Goal: Transaction & Acquisition: Purchase product/service

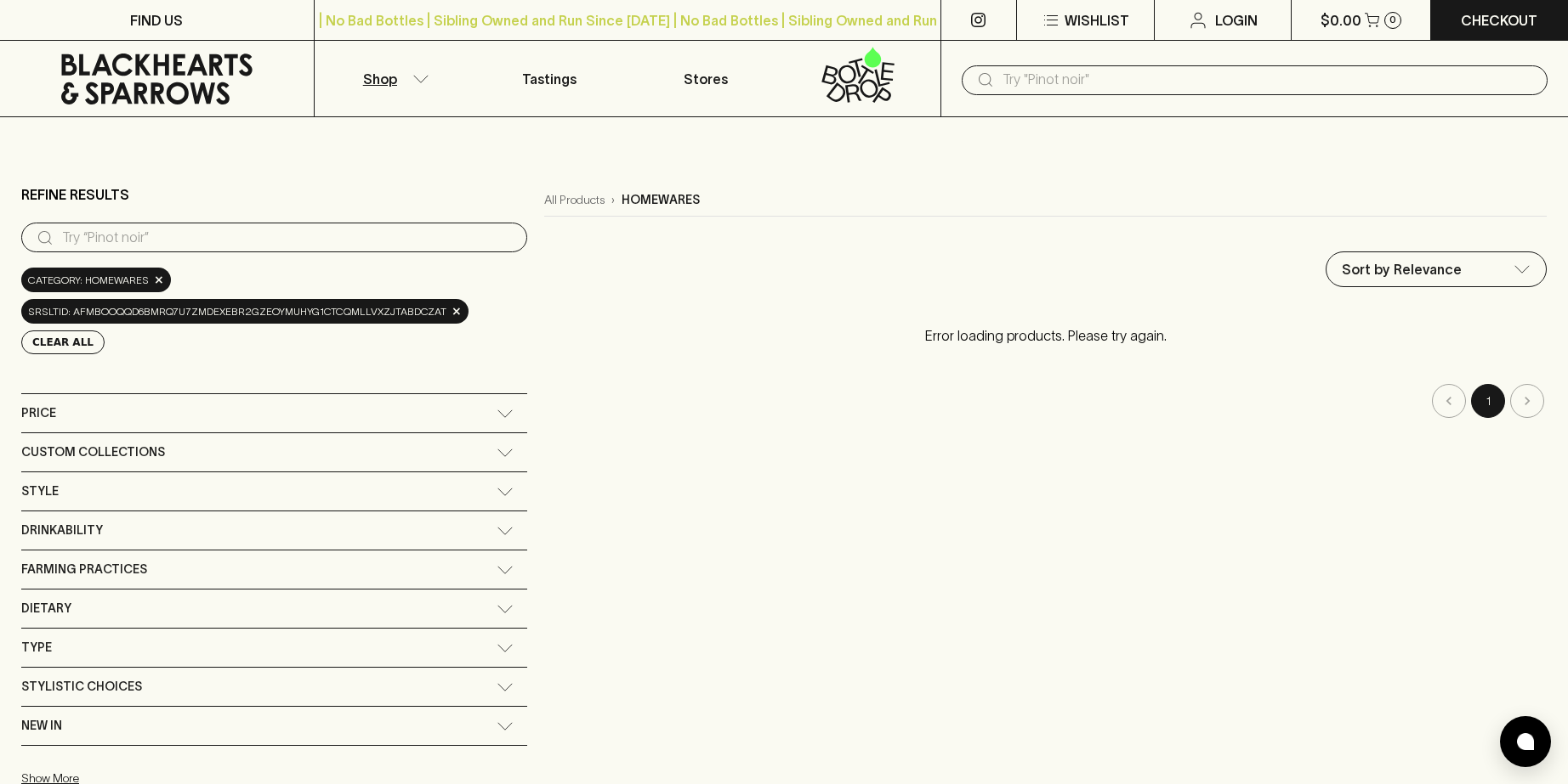
click at [422, 81] on icon "button" at bounding box center [420, 79] width 17 height 8
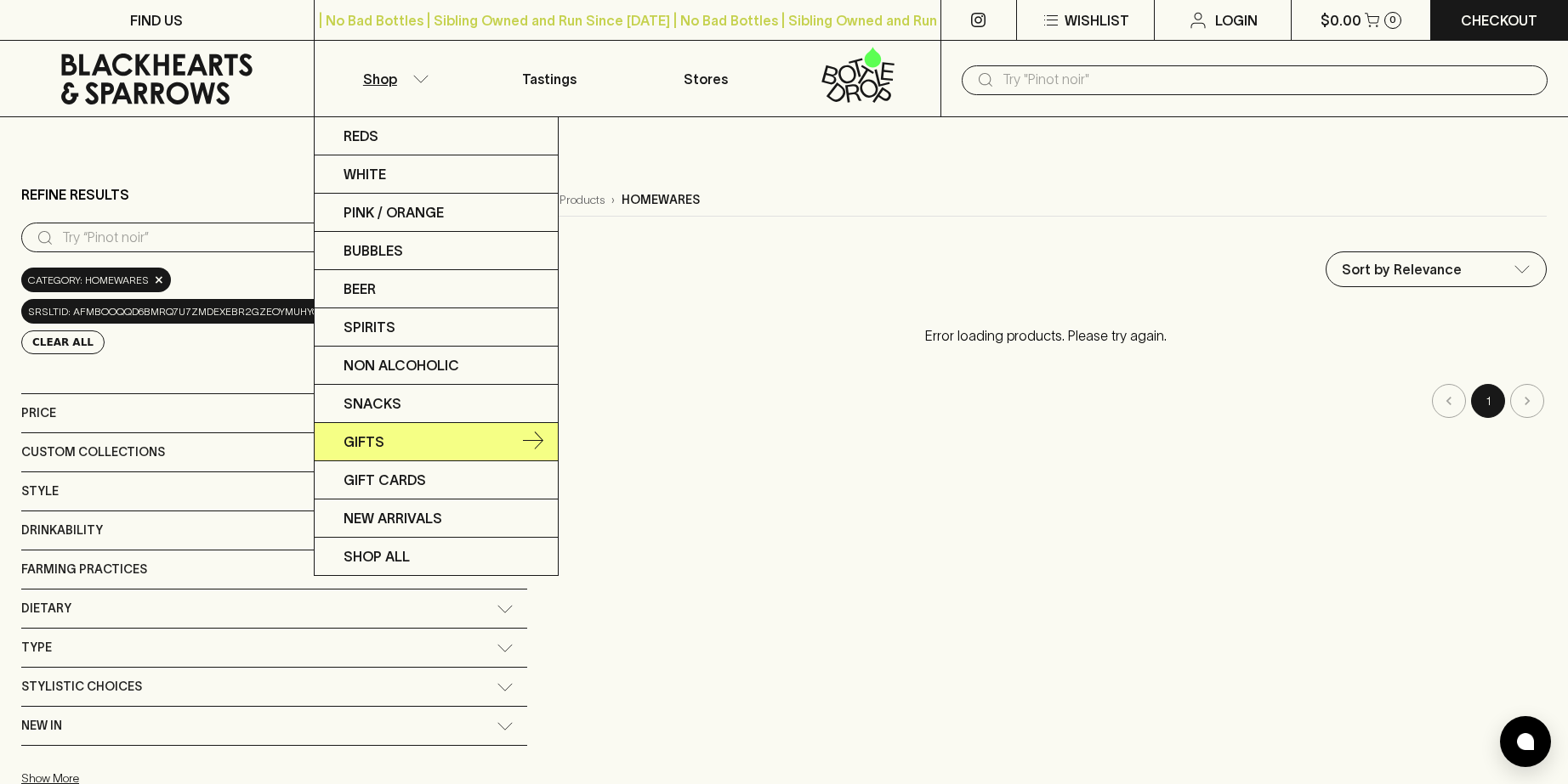
click at [353, 449] on p "Gifts" at bounding box center [364, 441] width 41 height 21
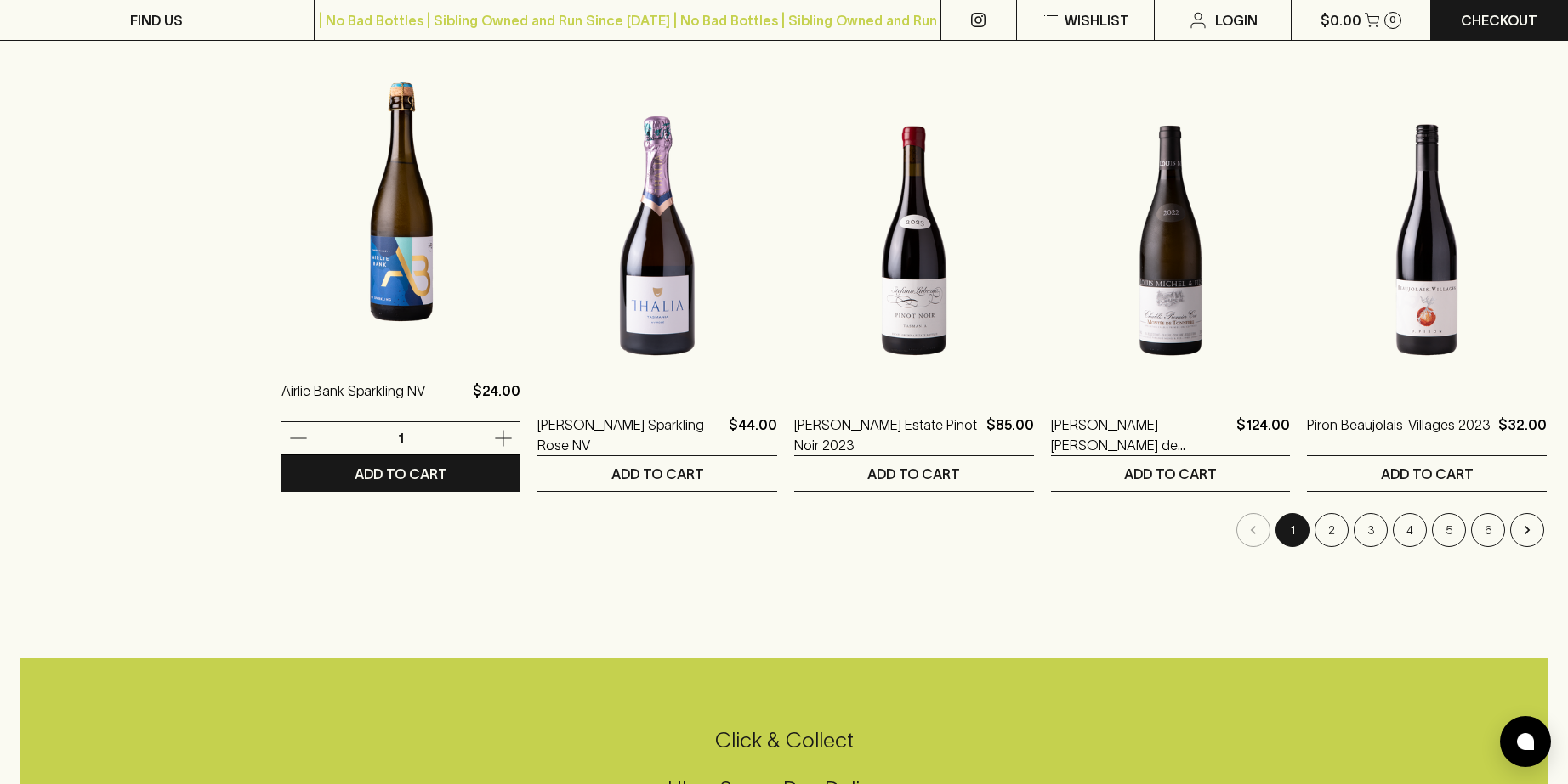
scroll to position [1560, 0]
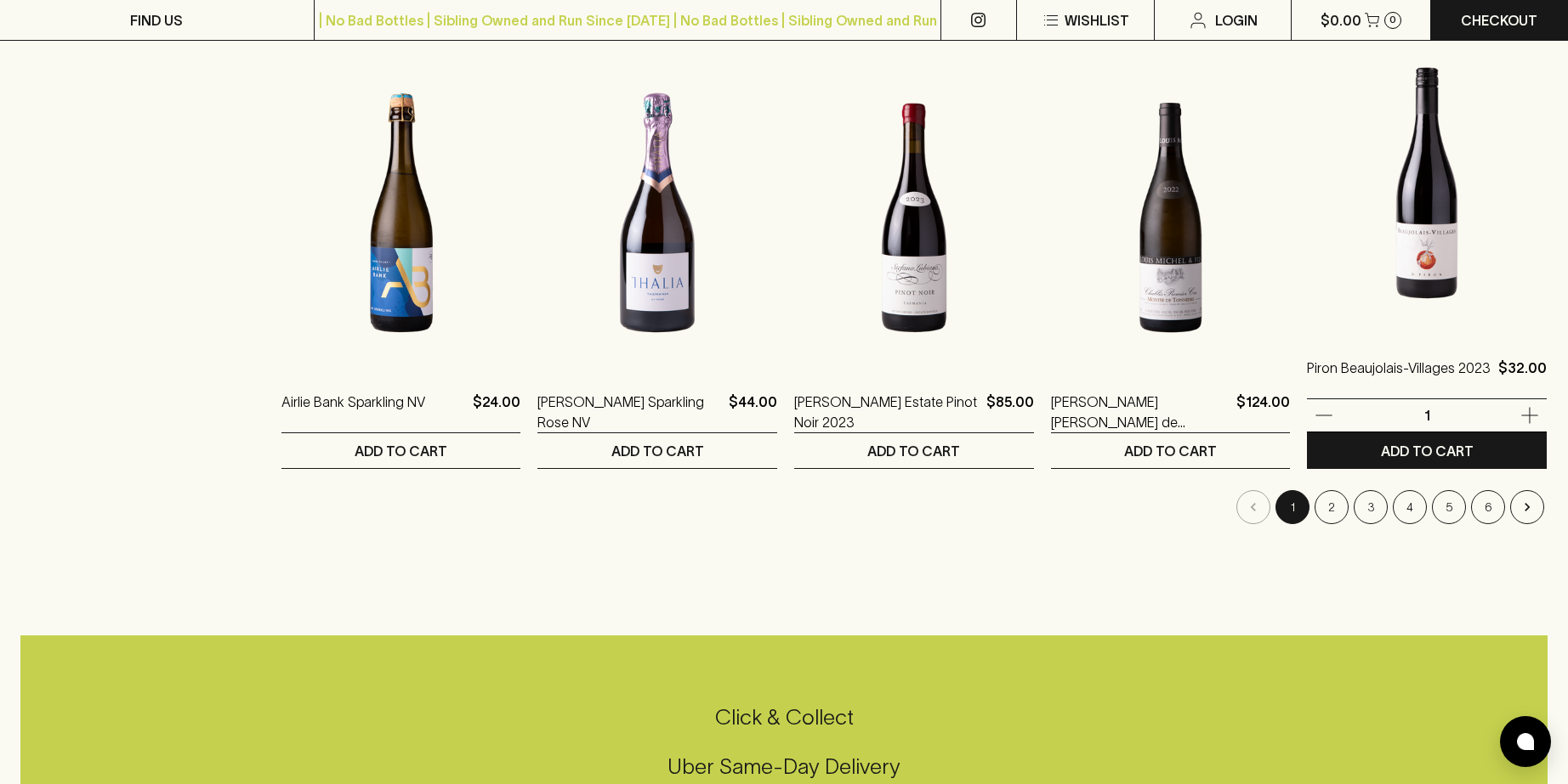
click at [1406, 251] on img at bounding box center [1427, 183] width 240 height 297
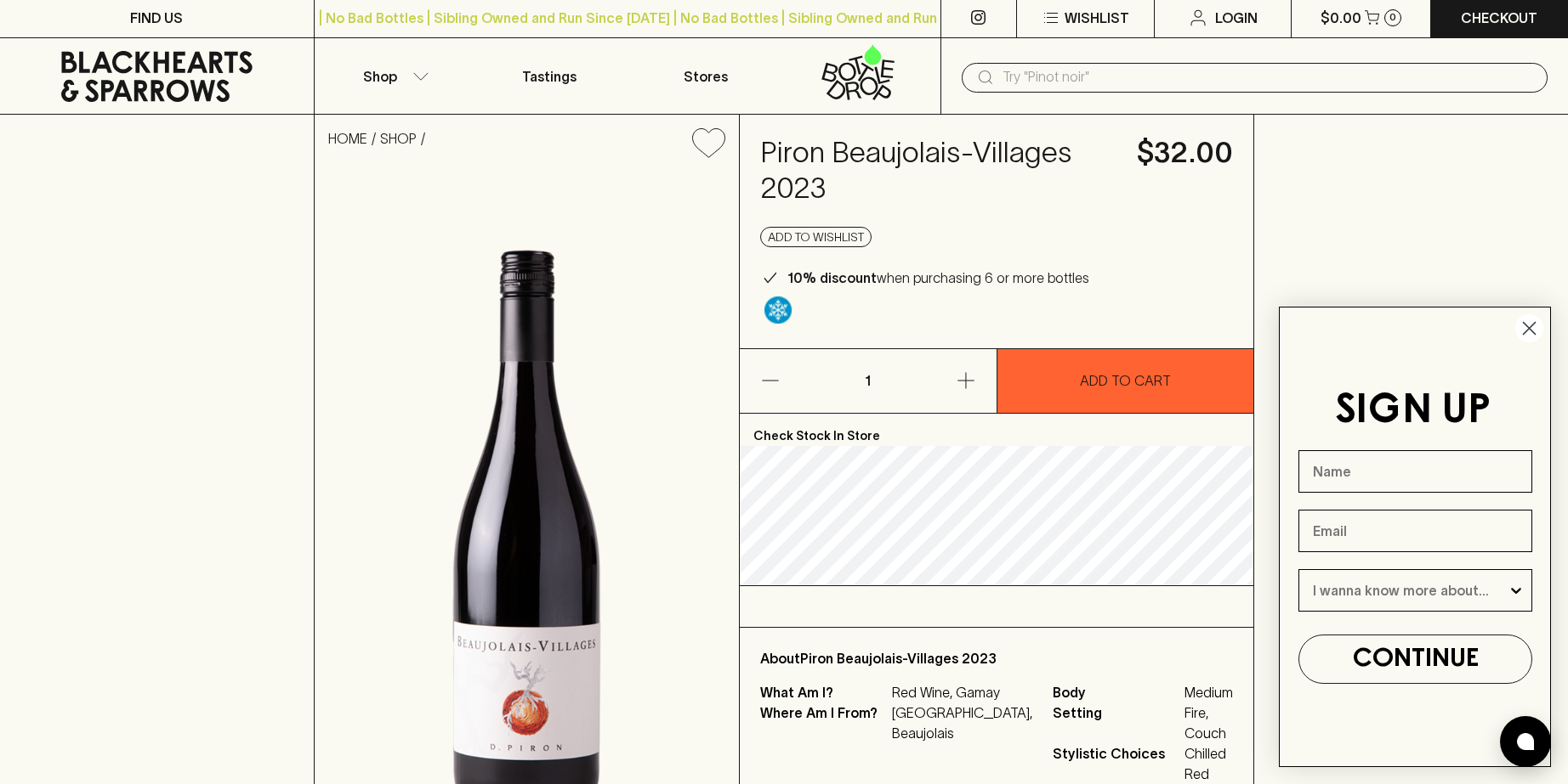
click at [1530, 327] on icon "Close dialog" at bounding box center [1529, 328] width 12 height 12
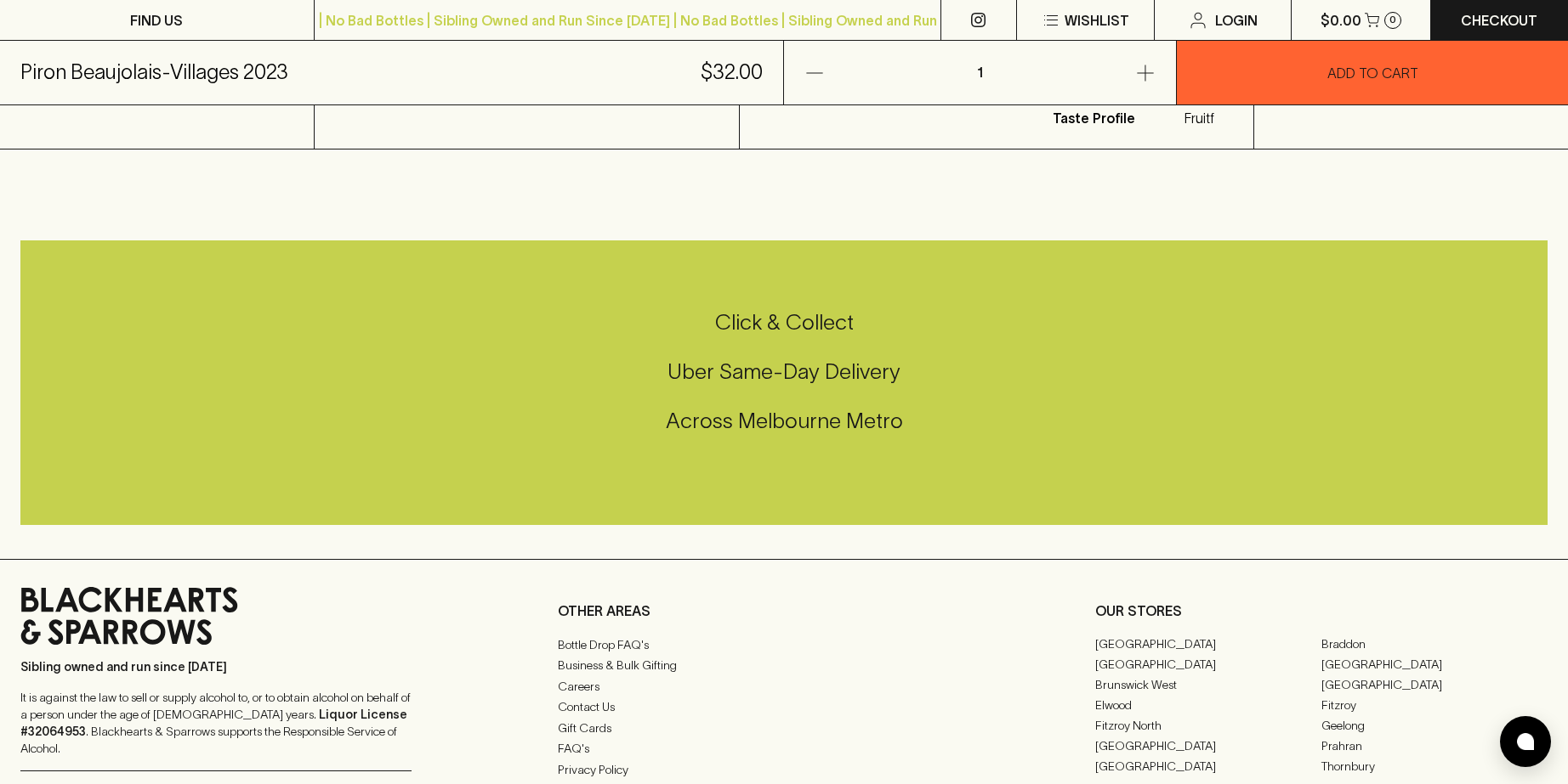
scroll to position [820, 0]
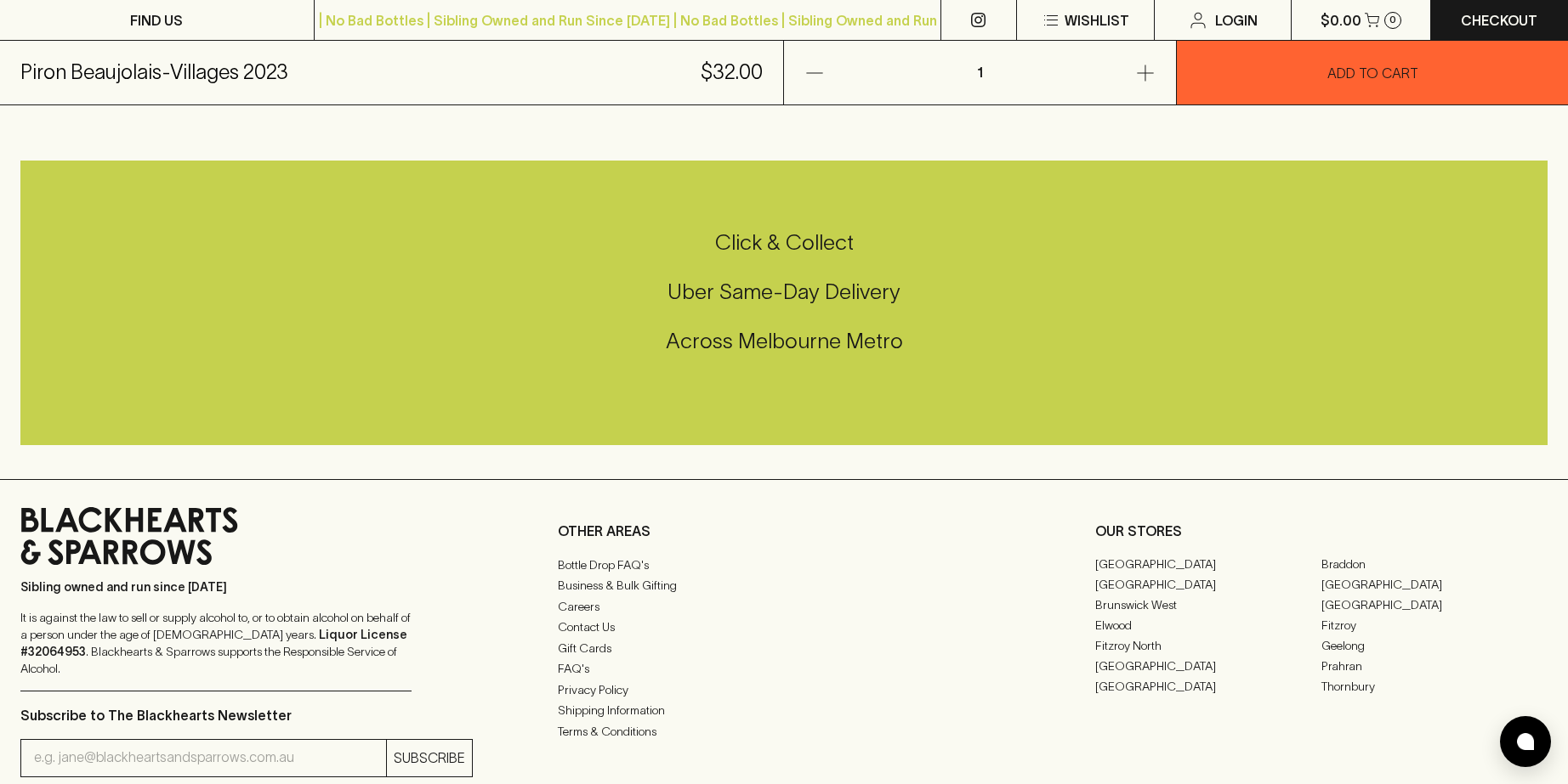
click at [1523, 747] on img at bounding box center [1525, 741] width 17 height 17
